Goal: Task Accomplishment & Management: Use online tool/utility

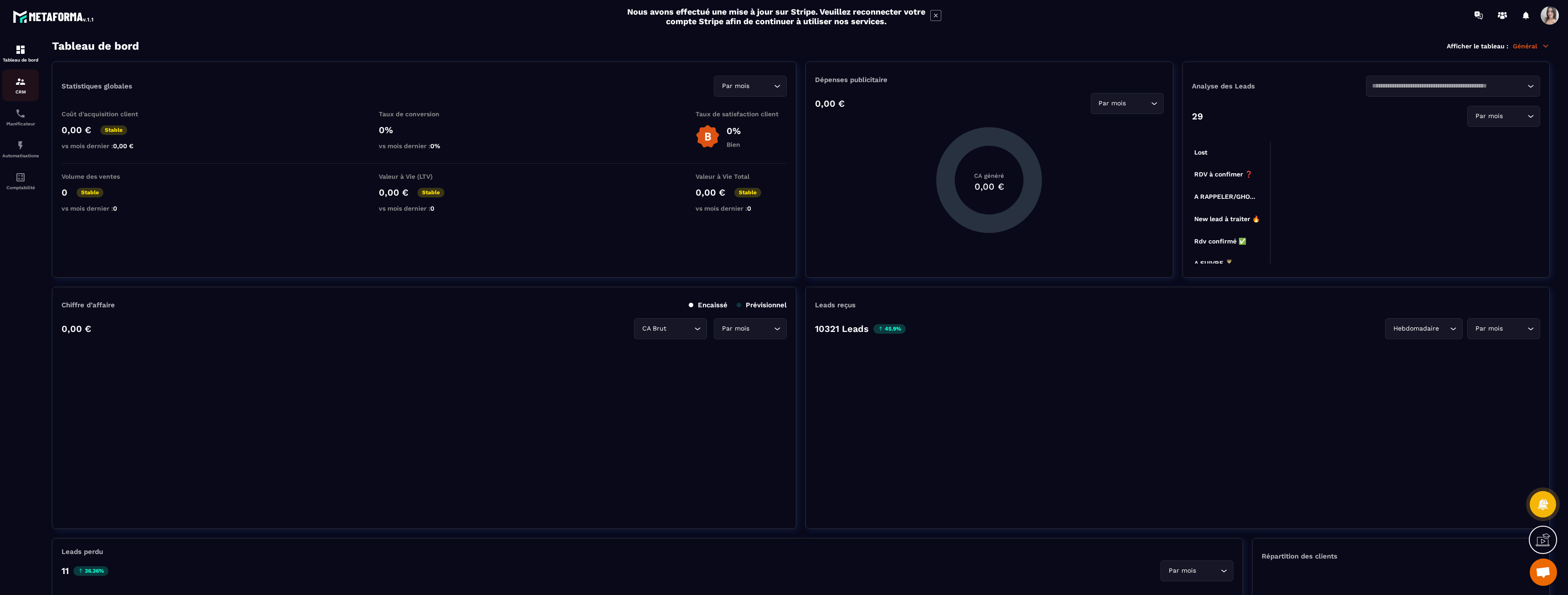
click at [17, 94] on p "CRM" at bounding box center [20, 91] width 36 height 5
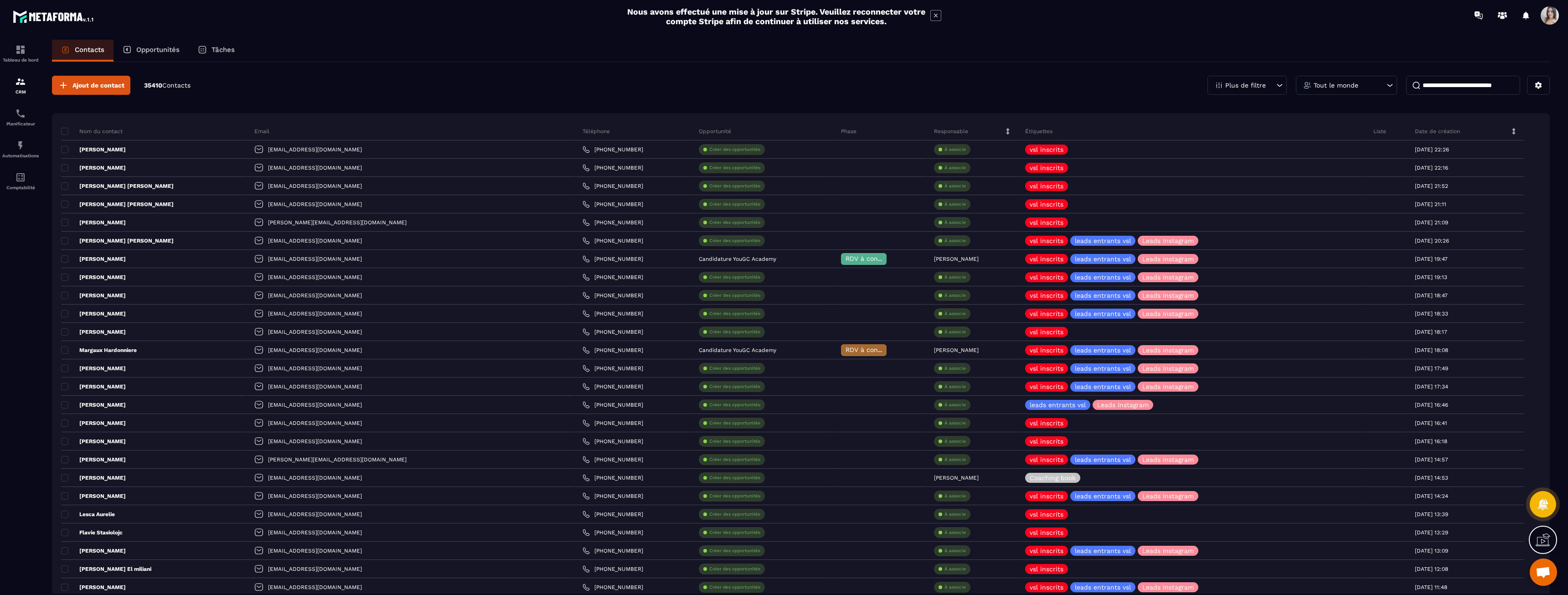
click at [691, 91] on input at bounding box center [1464, 85] width 114 height 19
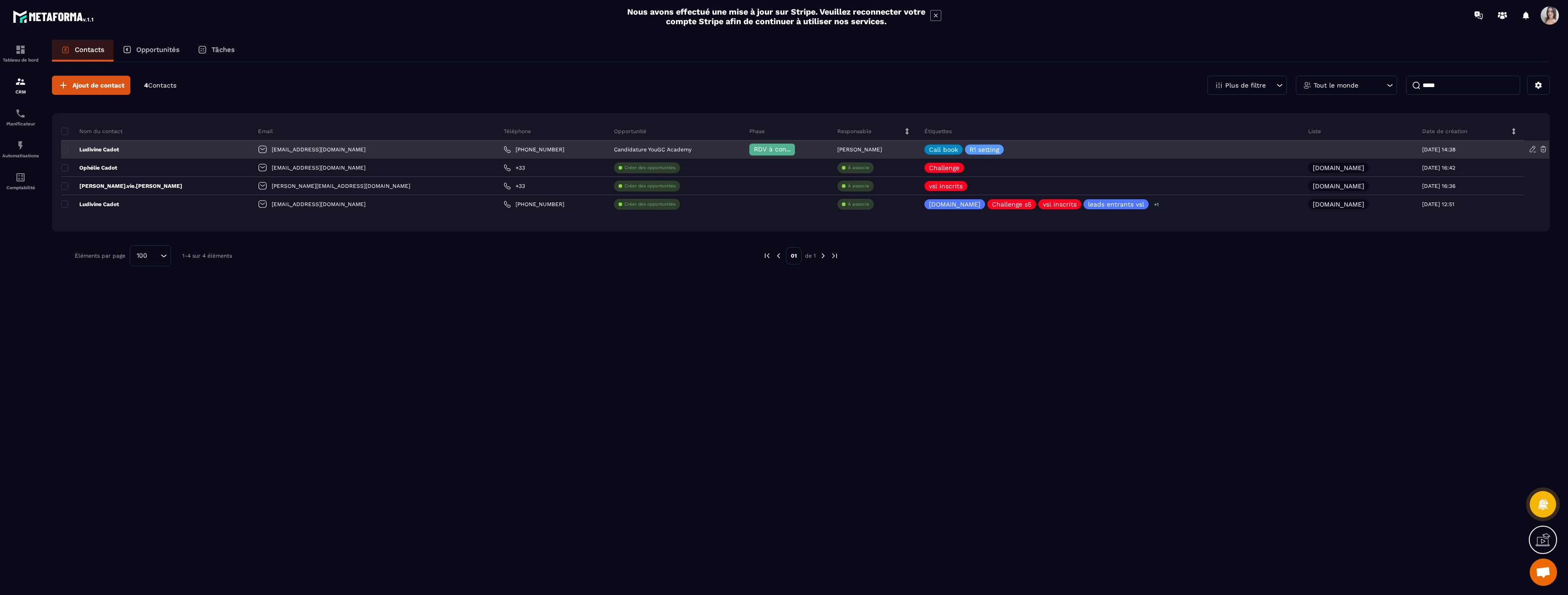
type input "*****"
click at [113, 147] on p "Ludivine Cadot" at bounding box center [90, 149] width 58 height 8
